Goal: Information Seeking & Learning: Check status

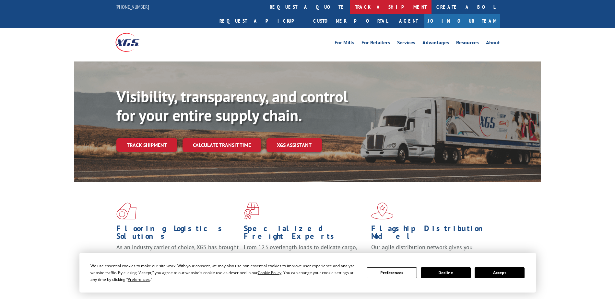
click at [350, 5] on link "track a shipment" at bounding box center [390, 7] width 81 height 14
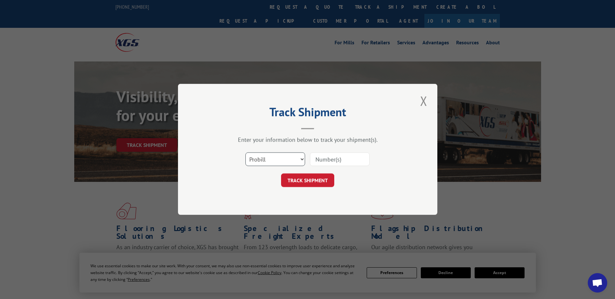
drag, startPoint x: 282, startPoint y: 158, endPoint x: 279, endPoint y: 166, distance: 8.1
click at [282, 158] on select "Select category... Probill BOL PO" at bounding box center [275, 160] width 60 height 14
select select "po"
click at [245, 153] on select "Select category... Probill BOL PO" at bounding box center [275, 160] width 60 height 14
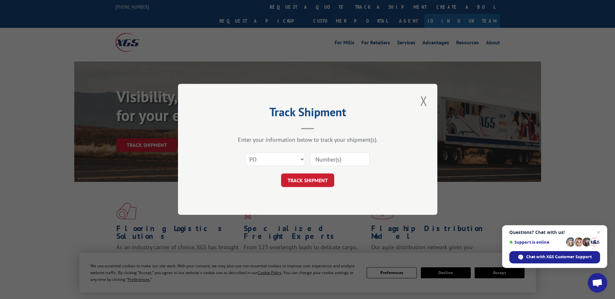
drag, startPoint x: 340, startPoint y: 150, endPoint x: 330, endPoint y: 156, distance: 11.3
paste input "97508310"
click at [329, 158] on input "97508310" at bounding box center [340, 160] width 60 height 14
type input "97508310"
click button "TRACK SHIPMENT" at bounding box center [307, 181] width 53 height 14
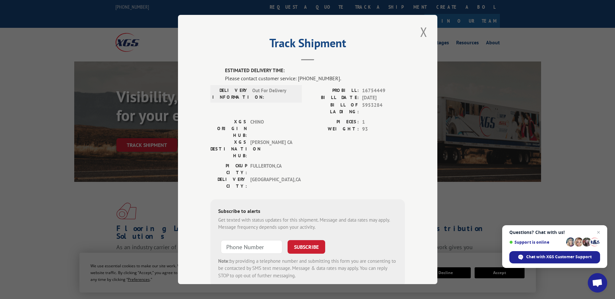
drag, startPoint x: 422, startPoint y: 31, endPoint x: 387, endPoint y: 21, distance: 35.6
click at [421, 31] on button "Close modal" at bounding box center [423, 32] width 11 height 18
